Goal: Task Accomplishment & Management: Use online tool/utility

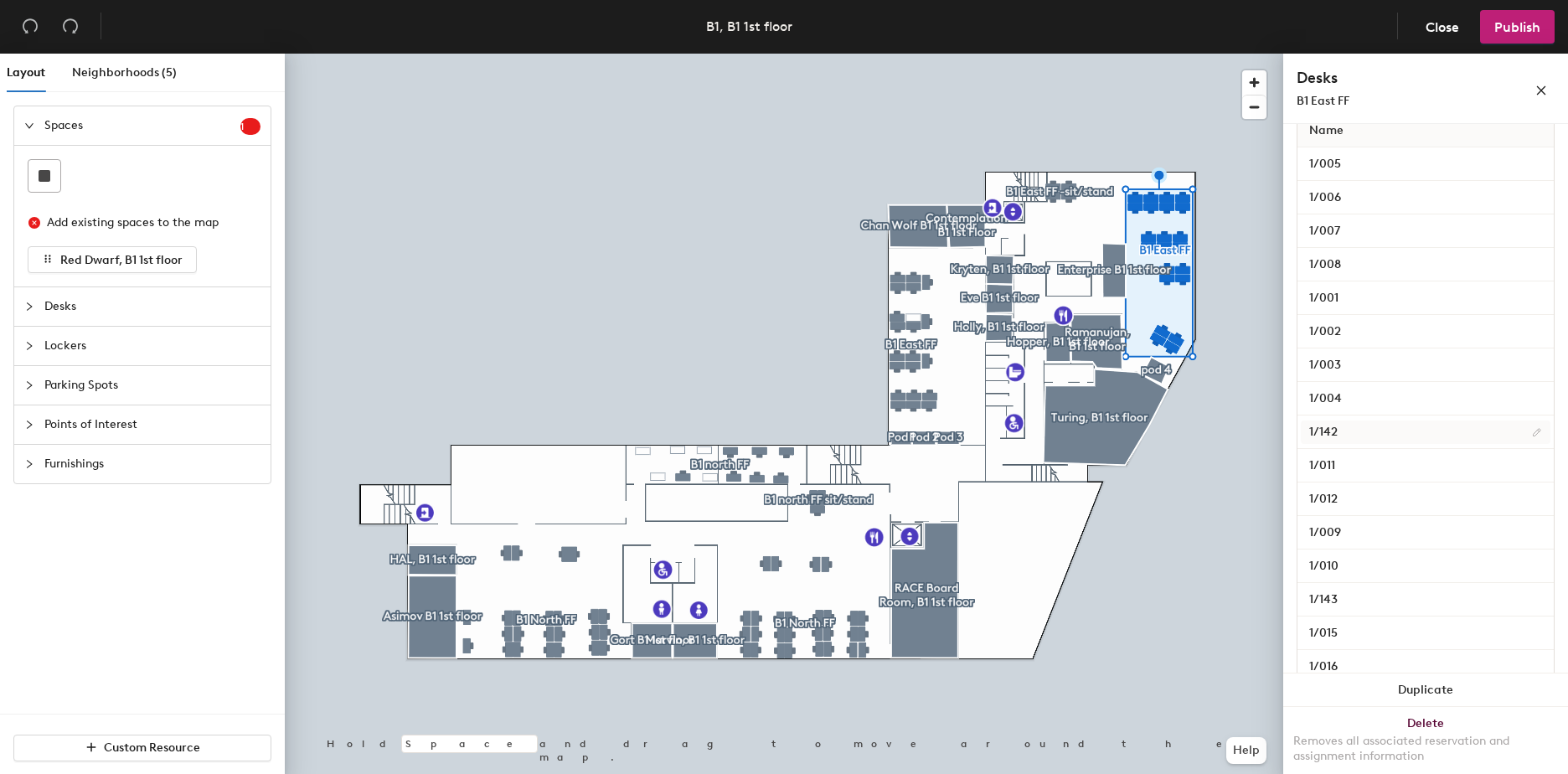
scroll to position [335, 0]
click at [1333, 604] on input "1/015" at bounding box center [1425, 604] width 249 height 24
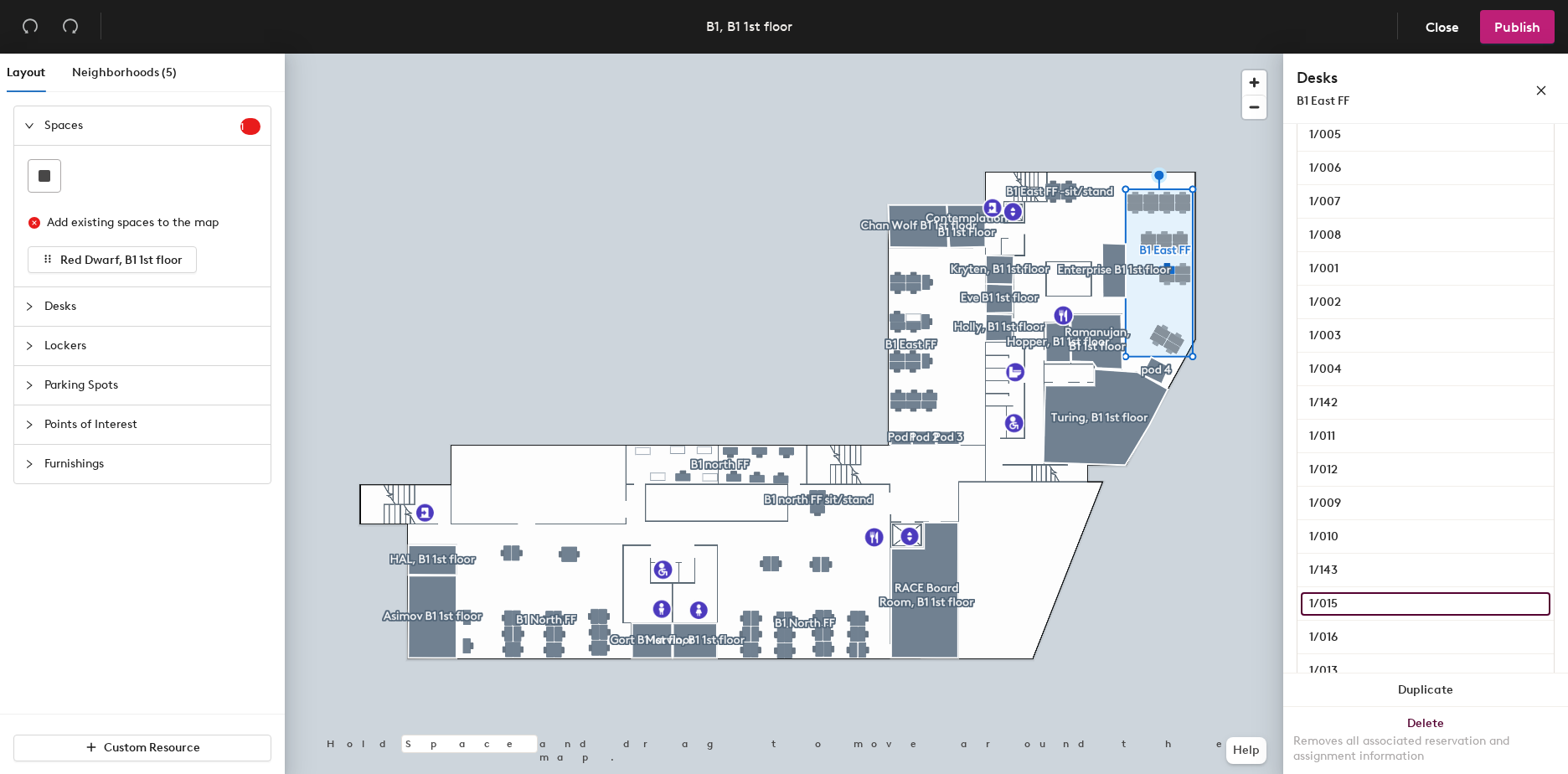
click at [1333, 604] on input "1/015" at bounding box center [1425, 604] width 249 height 24
click at [1442, 21] on span "Close" at bounding box center [1442, 27] width 33 height 16
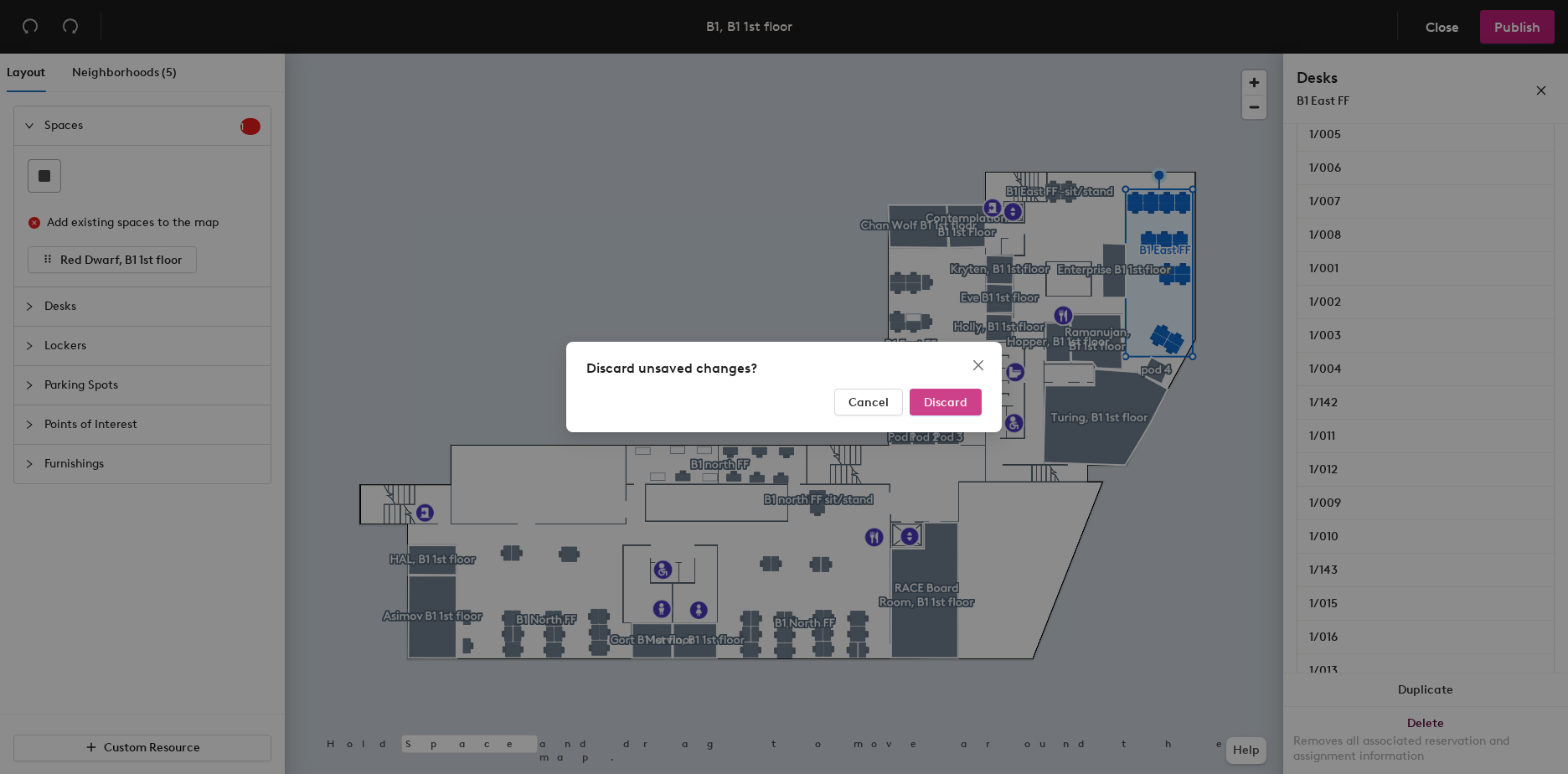
click at [935, 397] on span "Discard" at bounding box center [946, 402] width 44 height 14
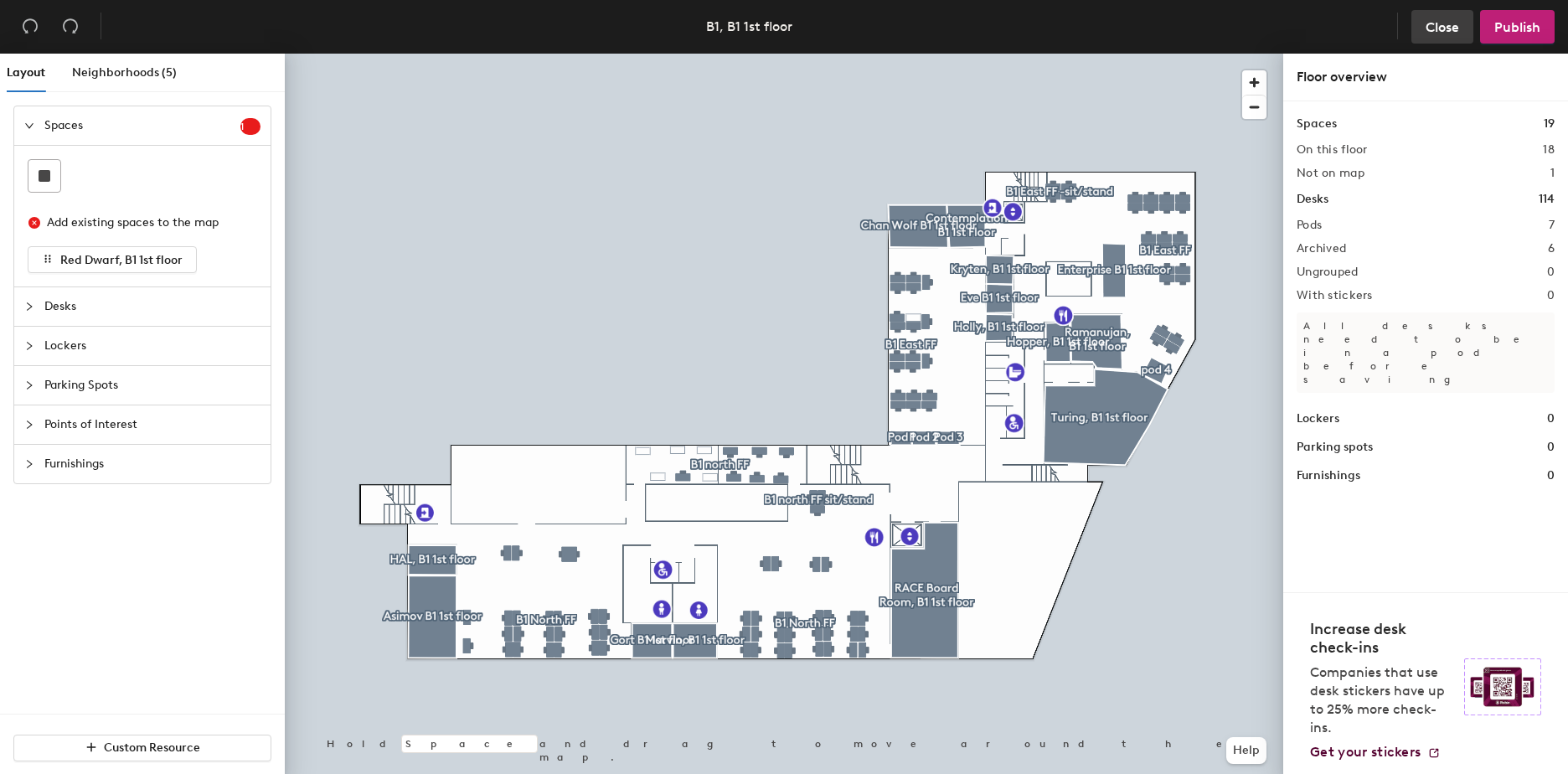
click at [1432, 24] on span "Close" at bounding box center [1442, 27] width 33 height 16
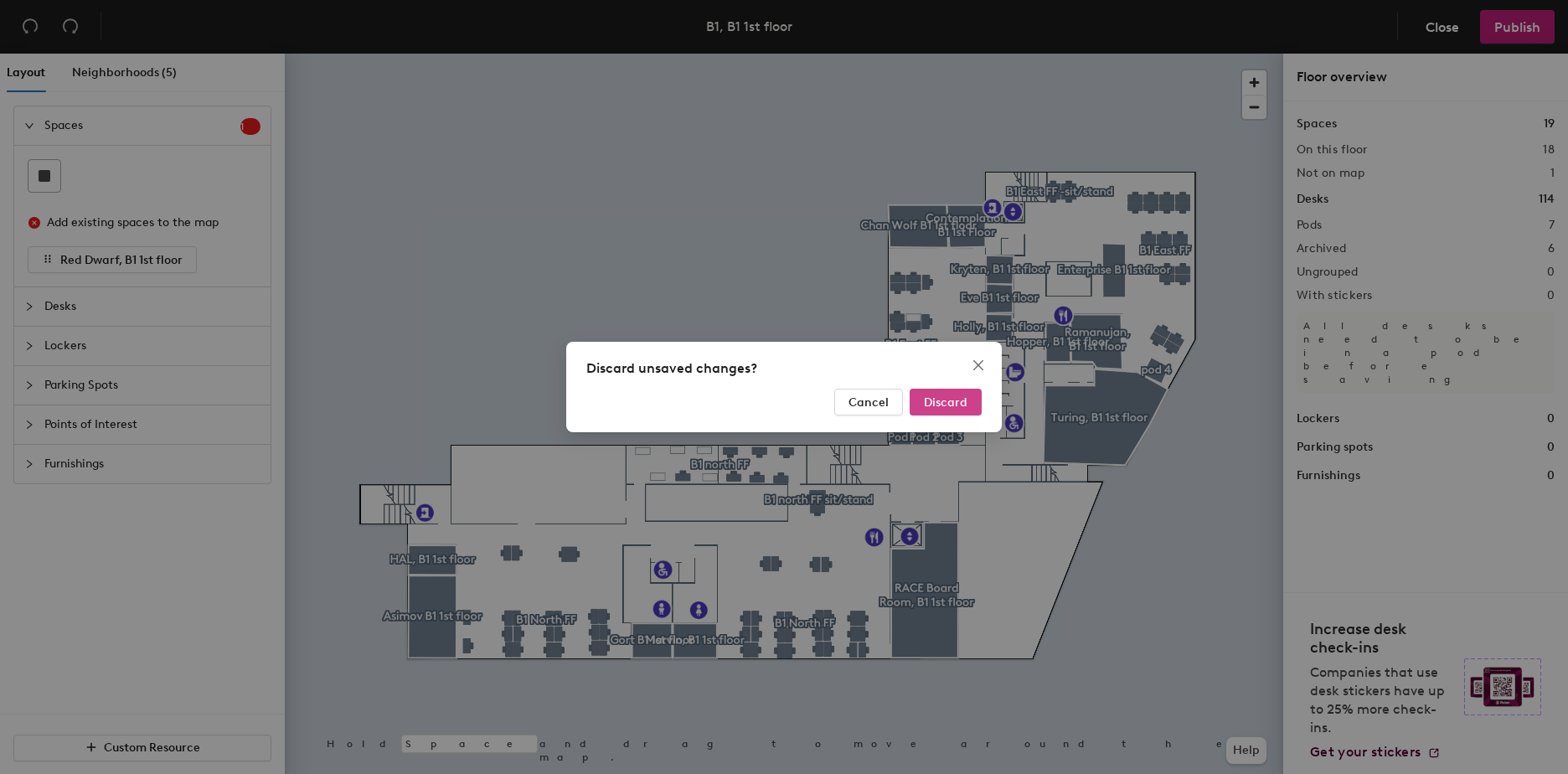
click at [966, 394] on button "Discard" at bounding box center [945, 402] width 72 height 27
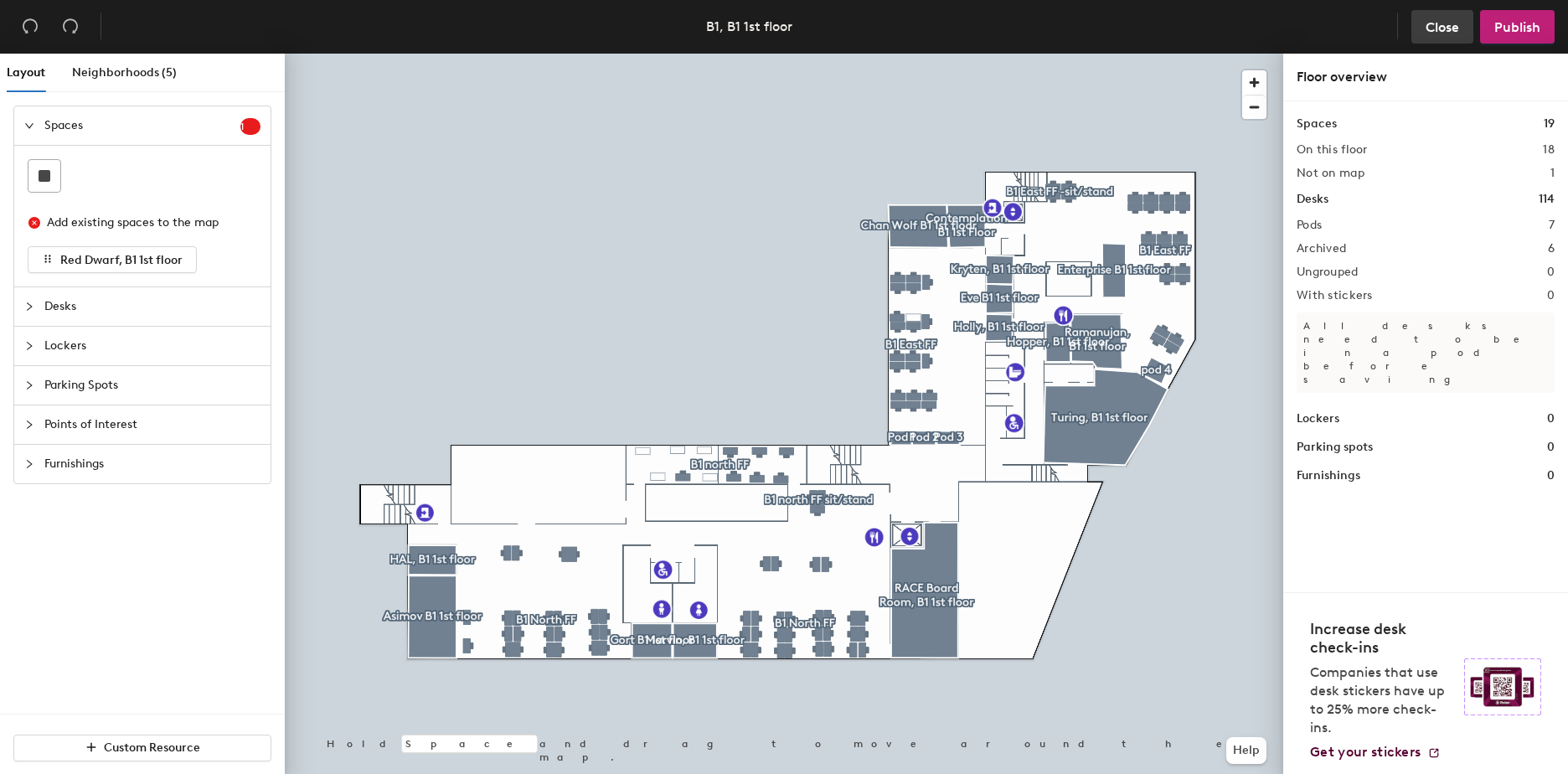
click at [1446, 32] on span "Close" at bounding box center [1442, 27] width 33 height 16
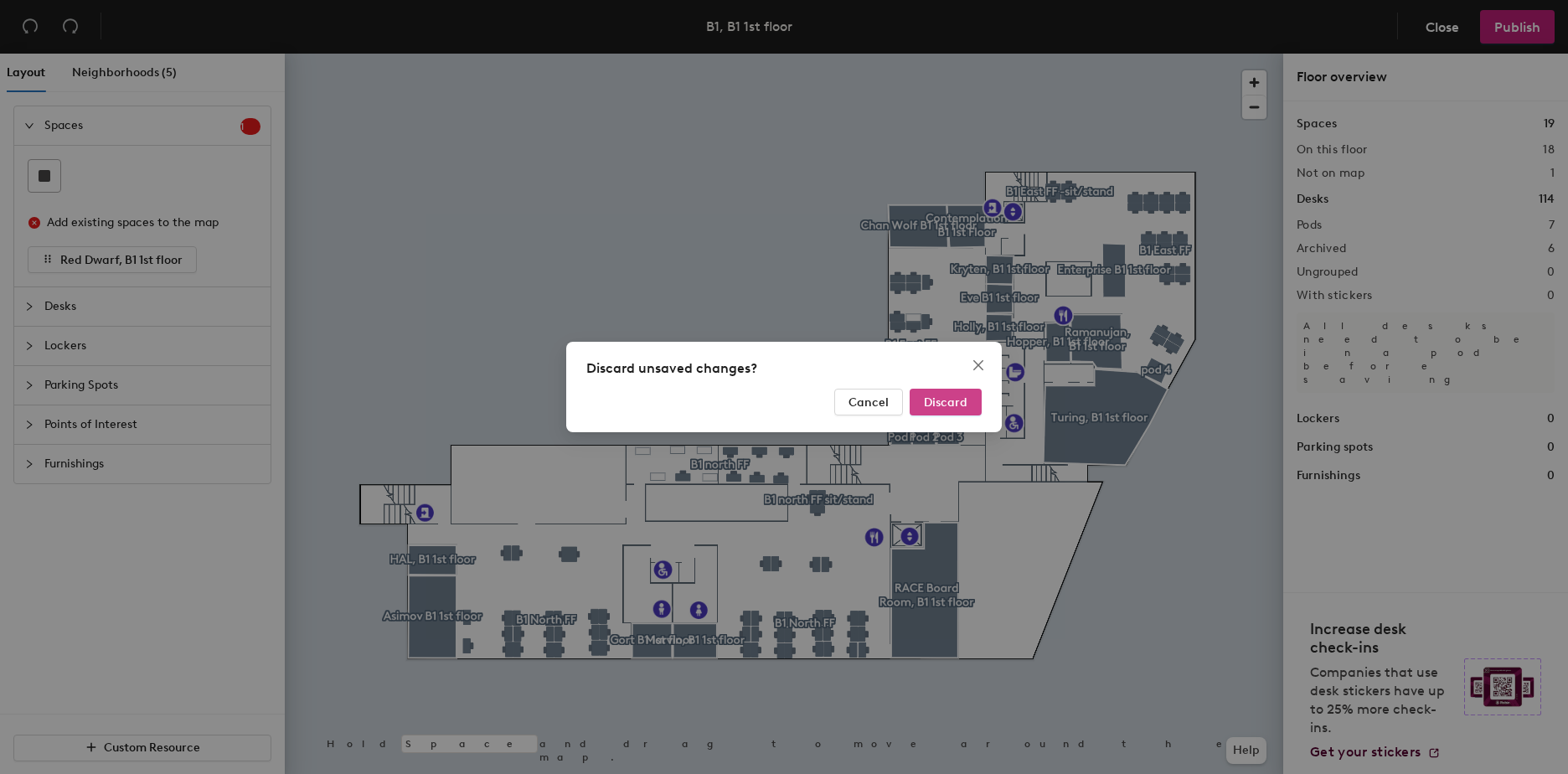
click at [934, 402] on span "Discard" at bounding box center [946, 402] width 44 height 14
